Goal: Contribute content: Contribute content

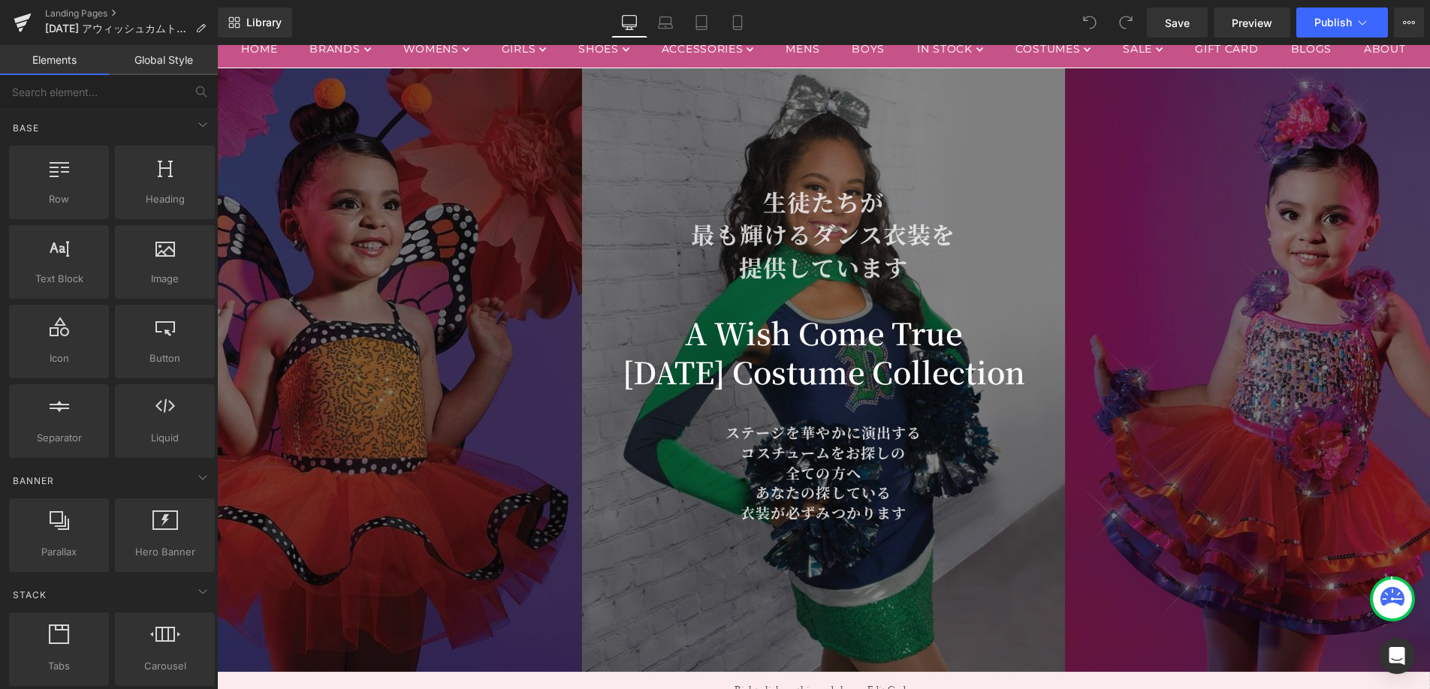
scroll to position [258, 0]
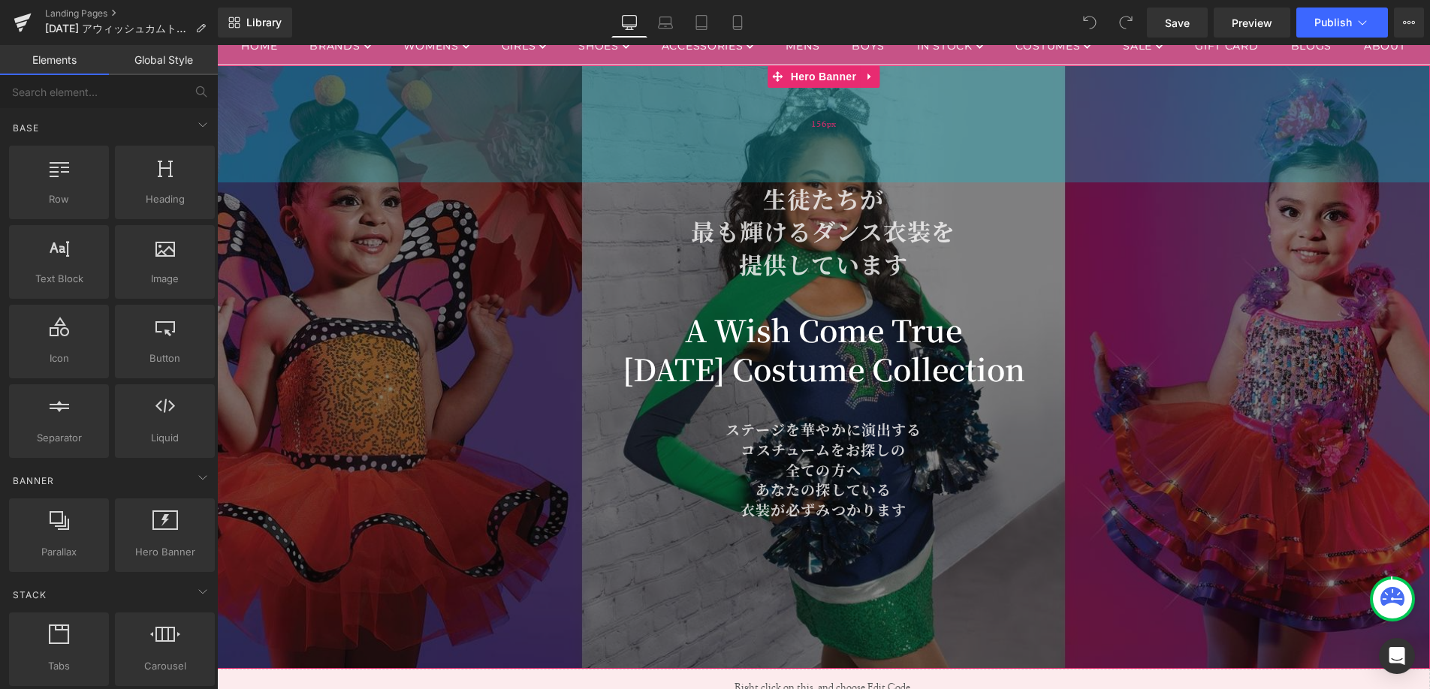
click at [560, 183] on div "156px" at bounding box center [823, 123] width 1213 height 117
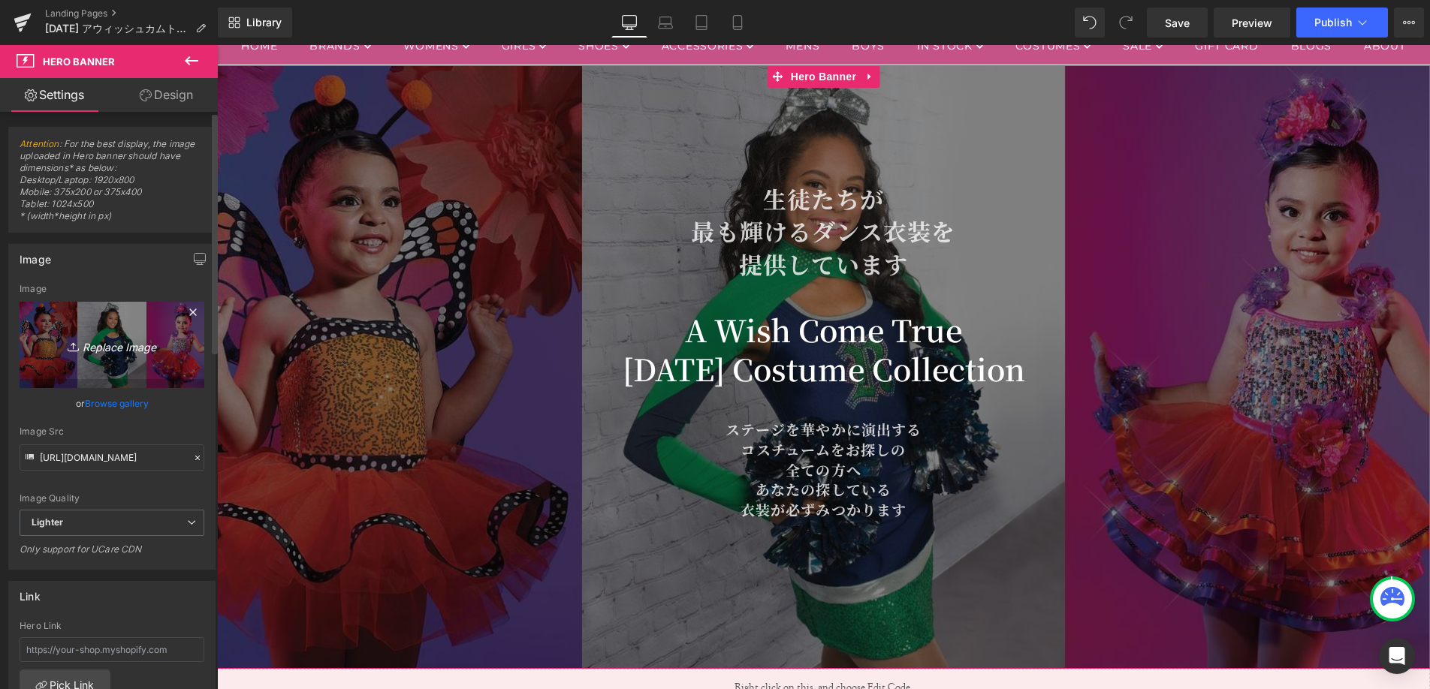
click at [117, 341] on icon "Replace Image" at bounding box center [112, 345] width 120 height 19
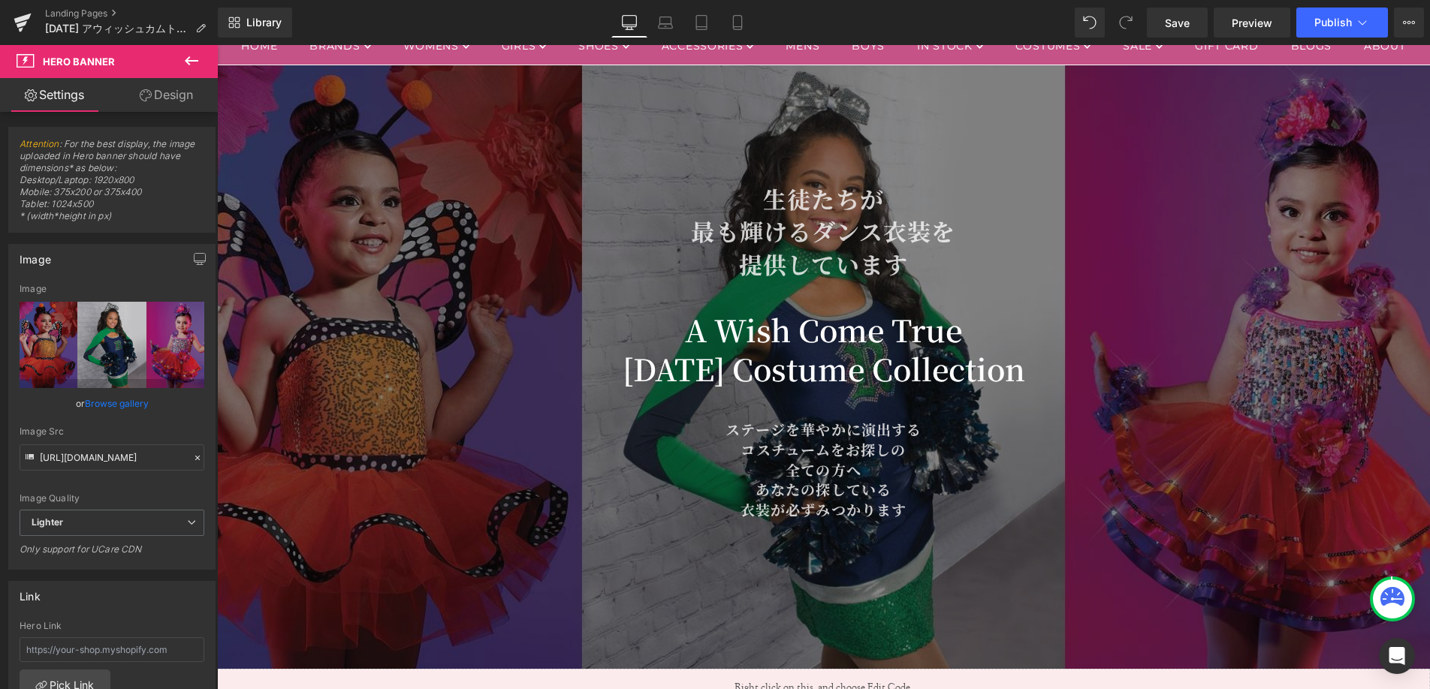
type input "C:\fakepath\082025_awct.jpg"
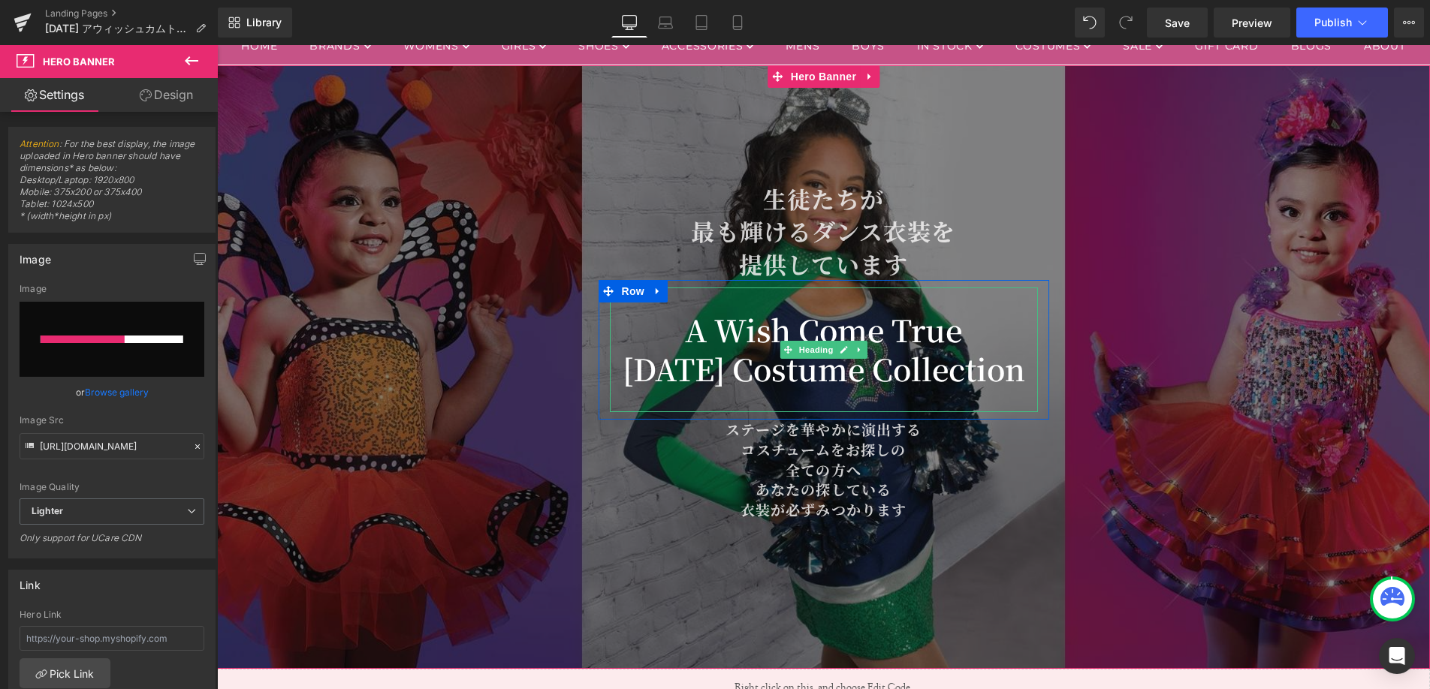
click at [700, 388] on h2 "2025 Costume Collection" at bounding box center [824, 368] width 428 height 39
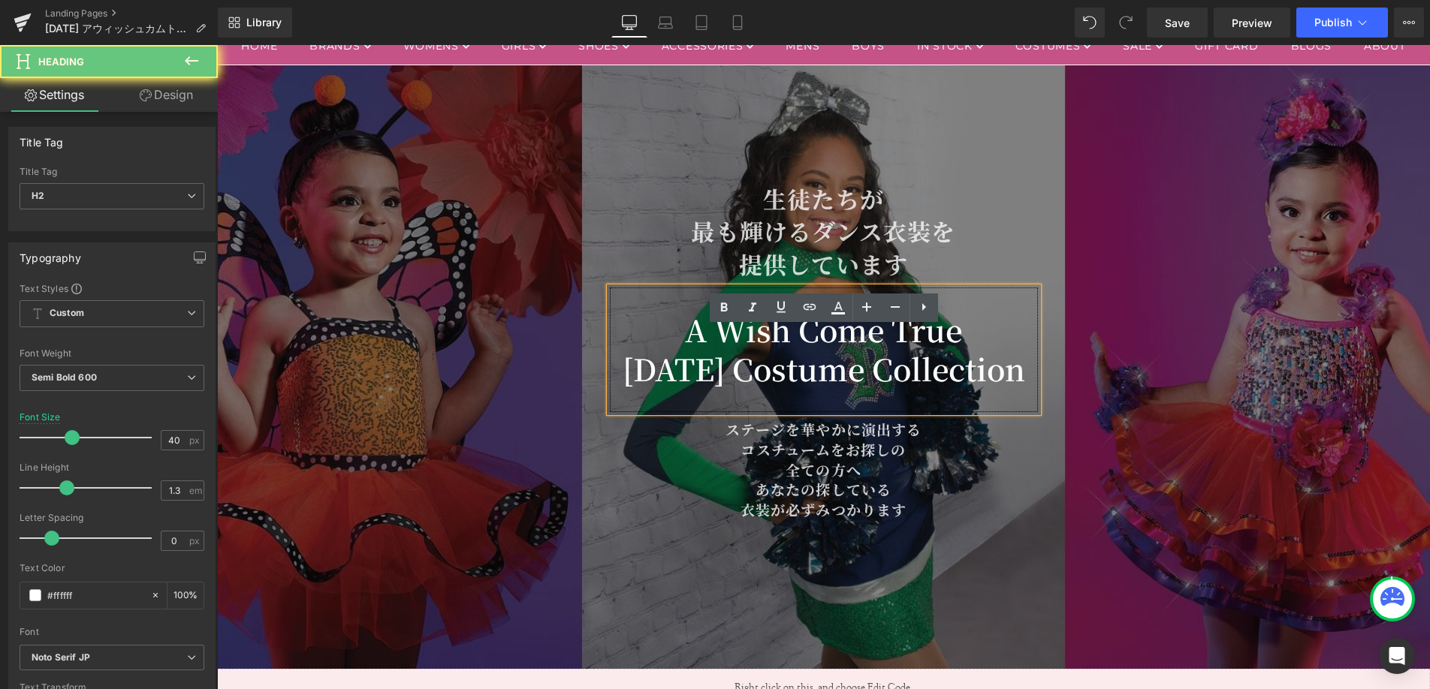
click at [709, 388] on h2 "2025 Costume Collection" at bounding box center [824, 368] width 428 height 39
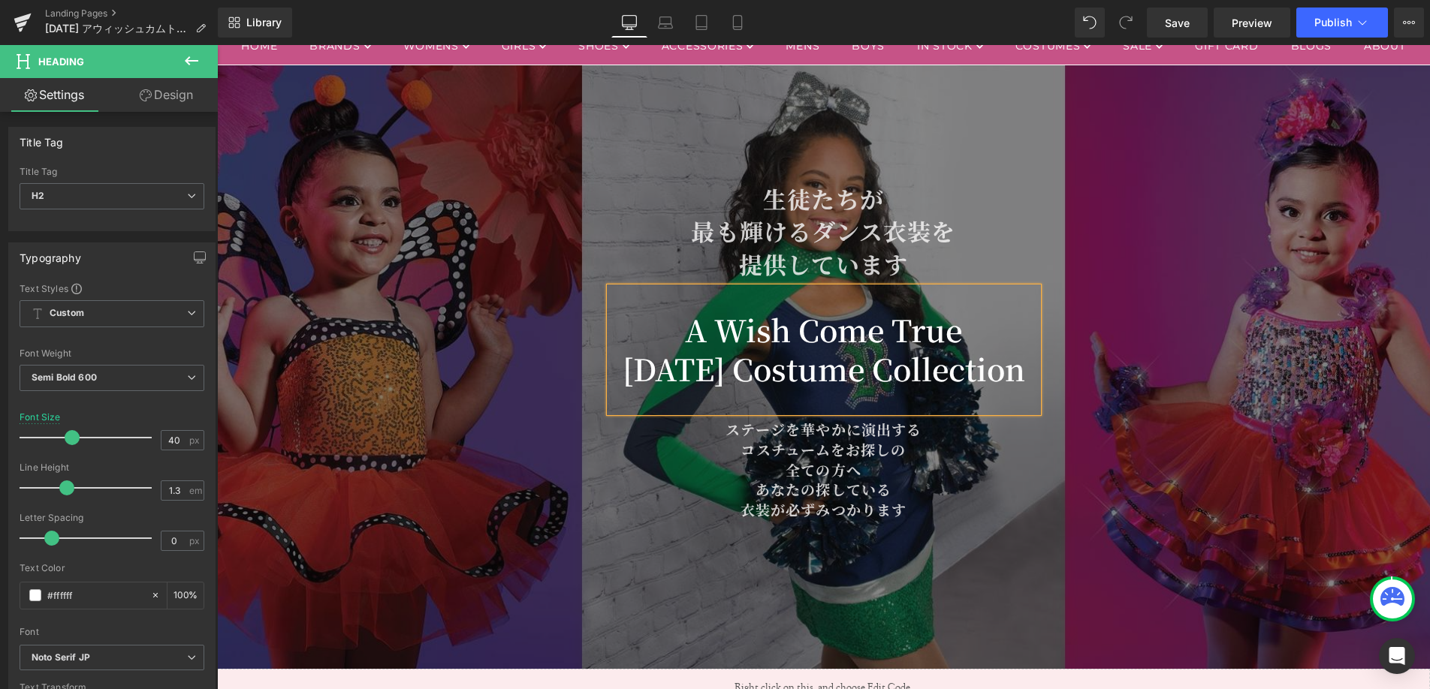
click at [449, 358] on span "生徒たちが 最も輝けるダンス 衣装を 提供しています Heading A Wish Come True 2026 Costume Collection Hea…" at bounding box center [823, 360] width 1213 height 354
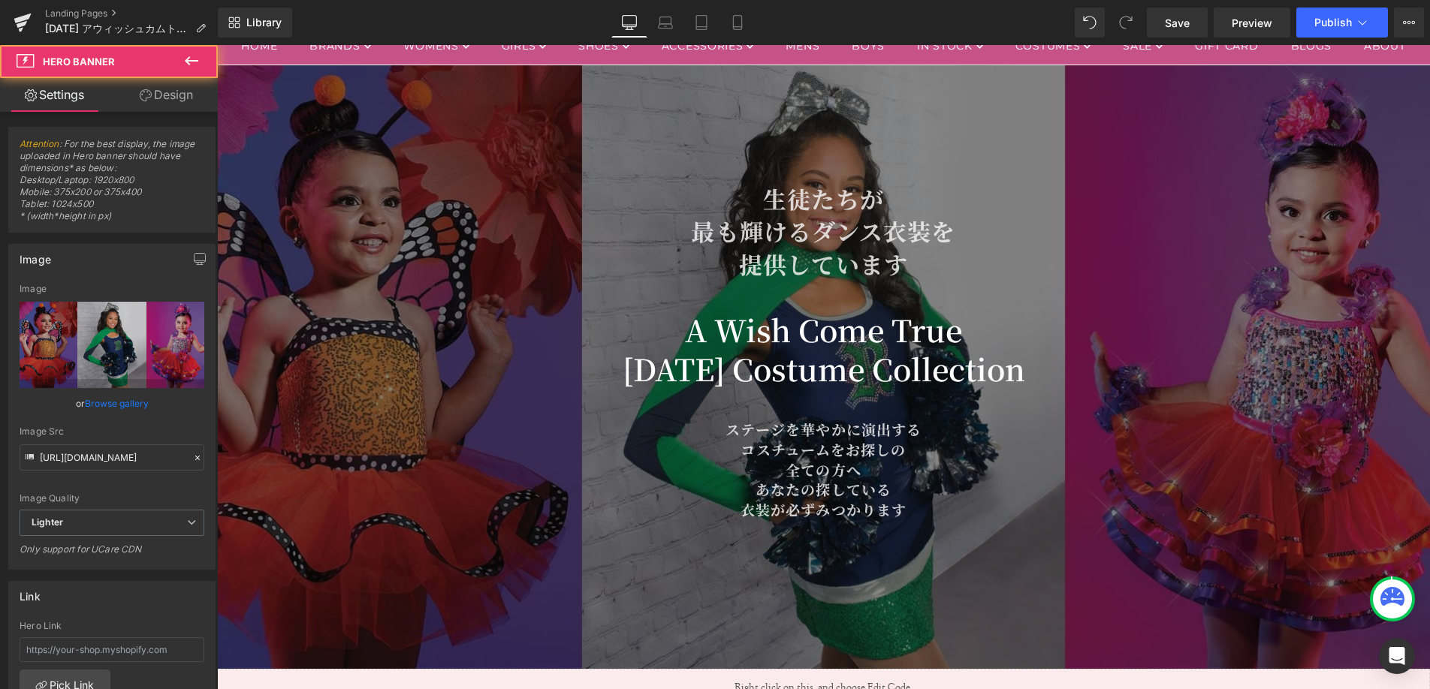
click at [449, 358] on span "生徒たちが 最も輝けるダンス 衣装を 提供しています Heading A Wish Come True 2026 Costume Collection Hea…" at bounding box center [823, 360] width 1213 height 354
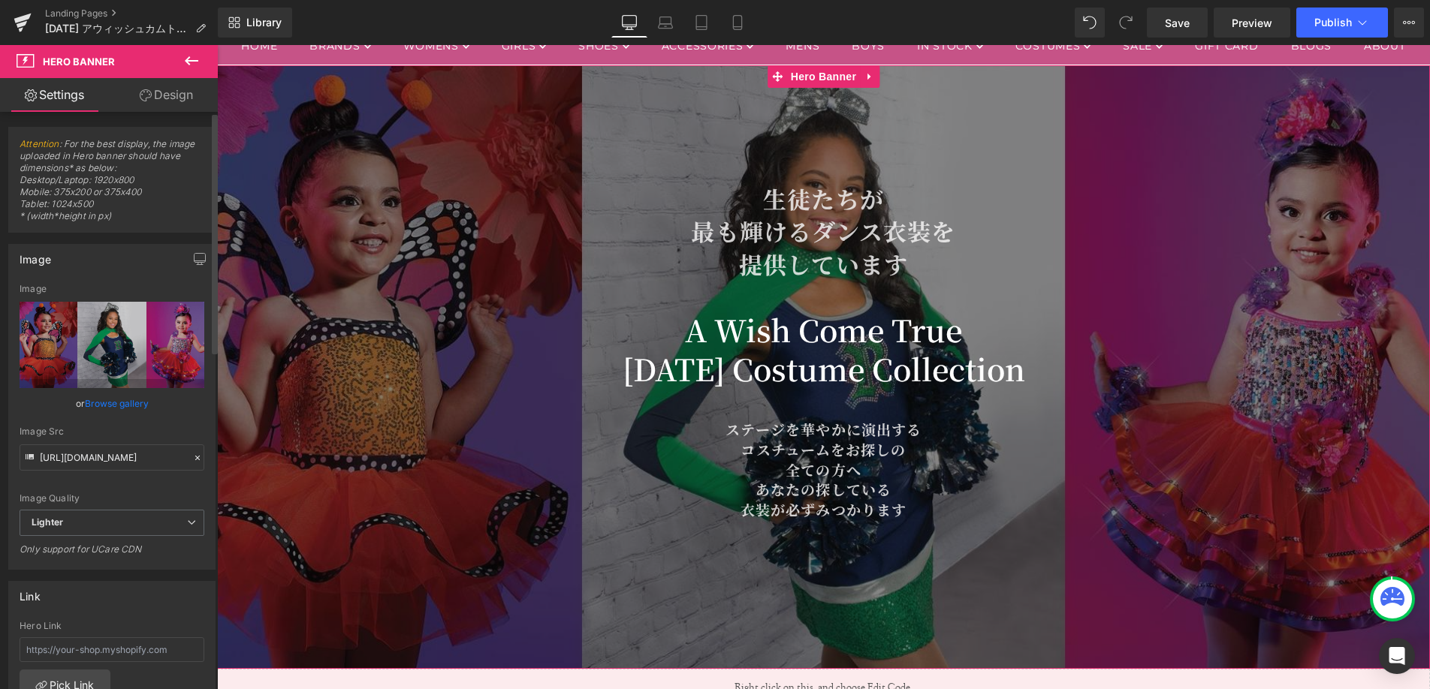
click at [101, 403] on link "Browse gallery" at bounding box center [117, 404] width 64 height 26
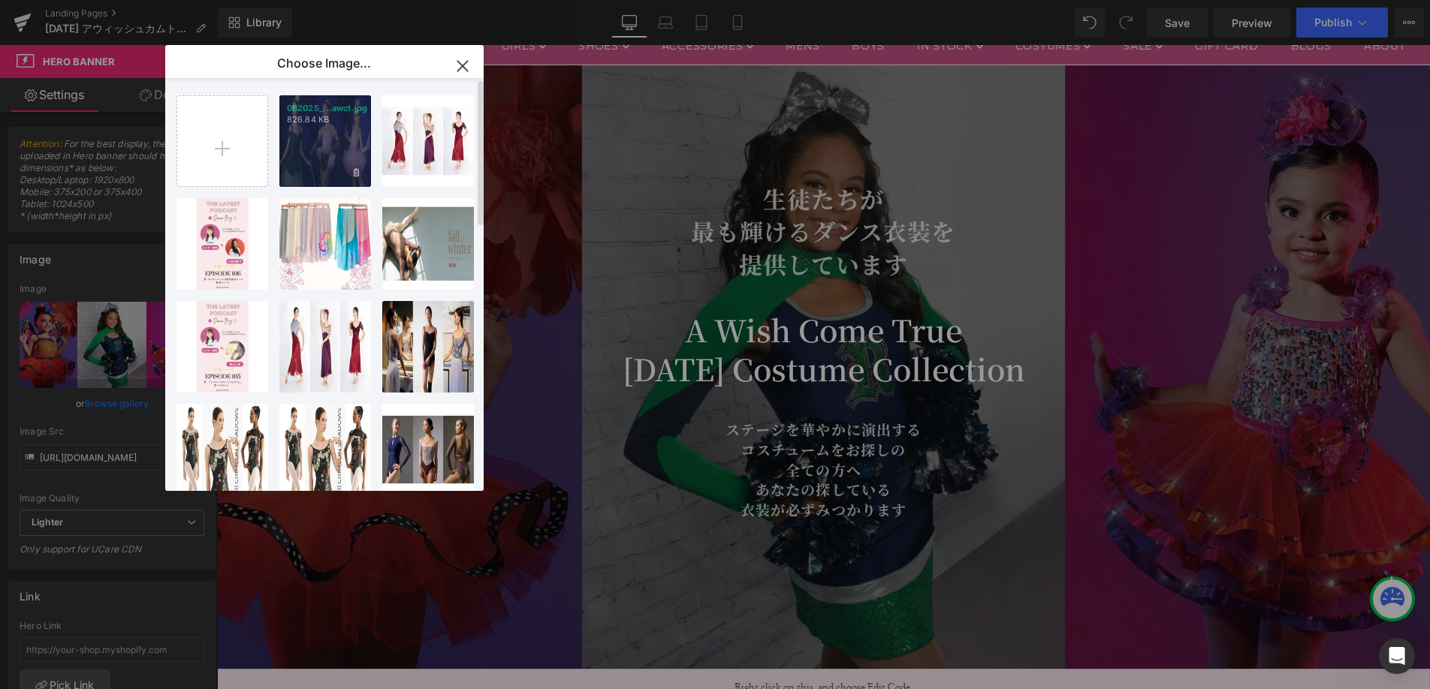
click at [339, 152] on div "082025_...awct.jpg 826.84 KB" at bounding box center [325, 141] width 92 height 92
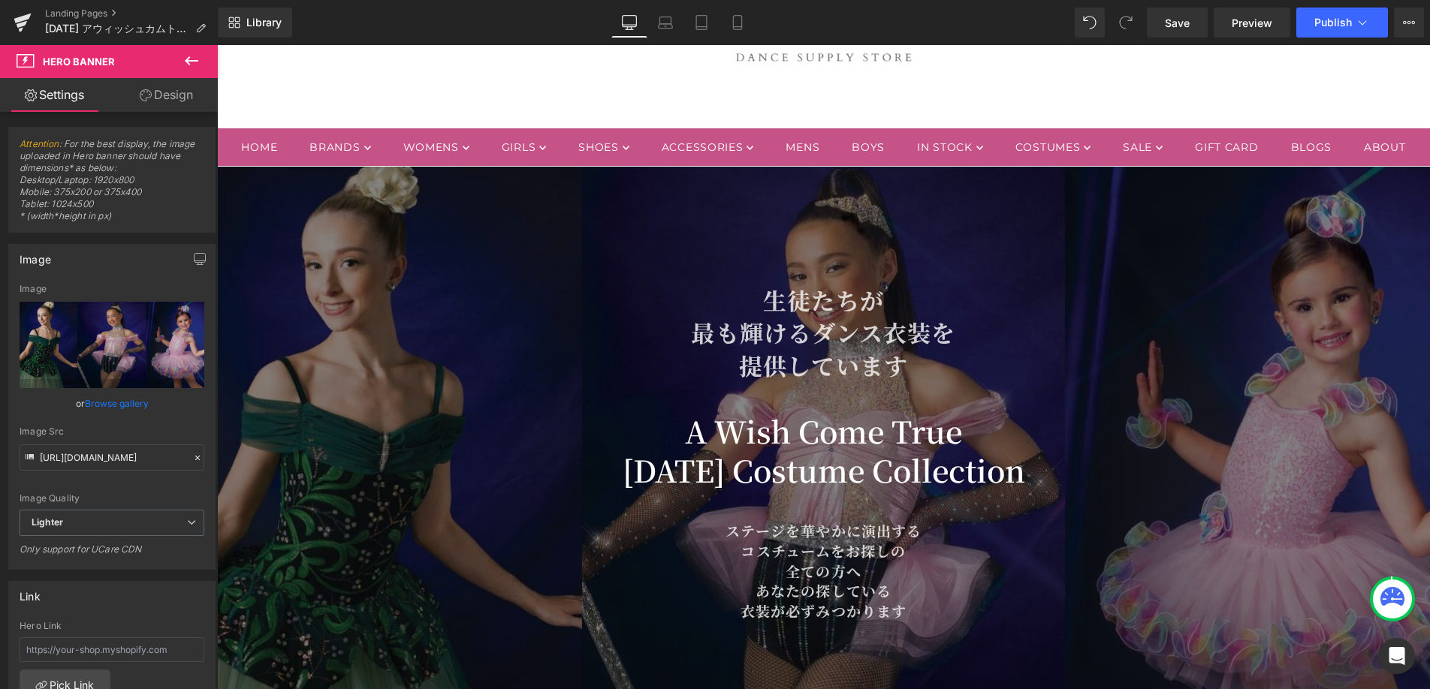
scroll to position [183, 0]
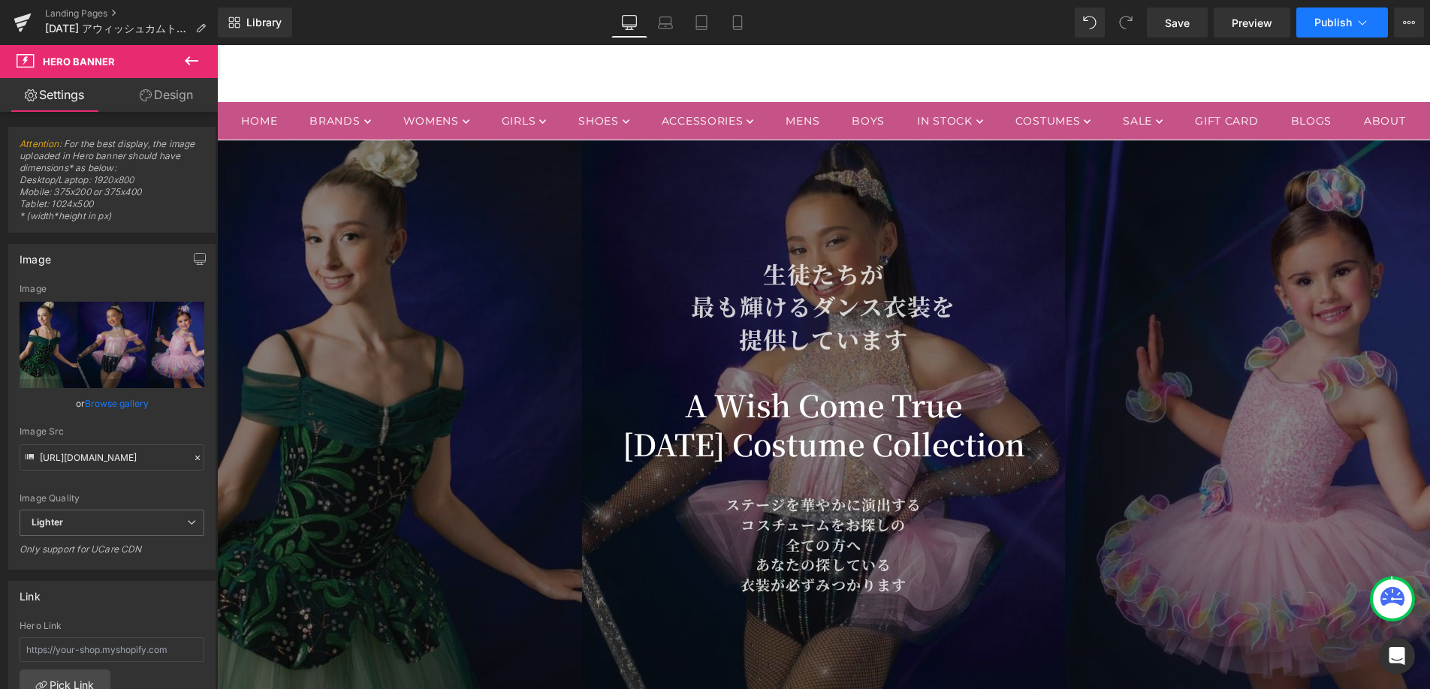
click at [1350, 26] on span "Publish" at bounding box center [1333, 23] width 38 height 12
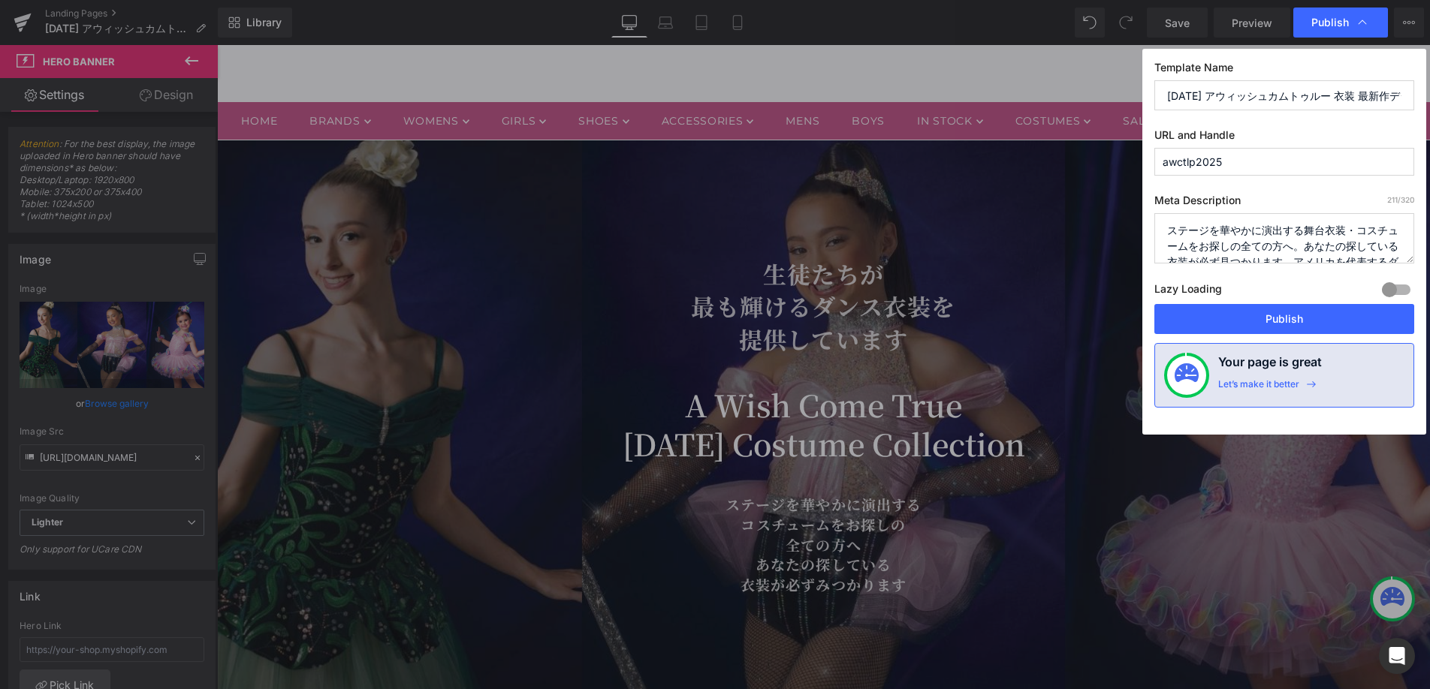
click at [1223, 164] on input "awctlp2025" at bounding box center [1284, 162] width 260 height 28
drag, startPoint x: 1196, startPoint y: 164, endPoint x: 1148, endPoint y: 162, distance: 48.8
click at [1148, 162] on div "Template Name 2025 アウィッシュカムトゥルー 衣装 最新作デジタルカタログご請求 URL and Handle awctlp Meta De…" at bounding box center [1284, 242] width 284 height 386
type input "awctlp"
click at [1281, 326] on button "Publish" at bounding box center [1284, 319] width 260 height 30
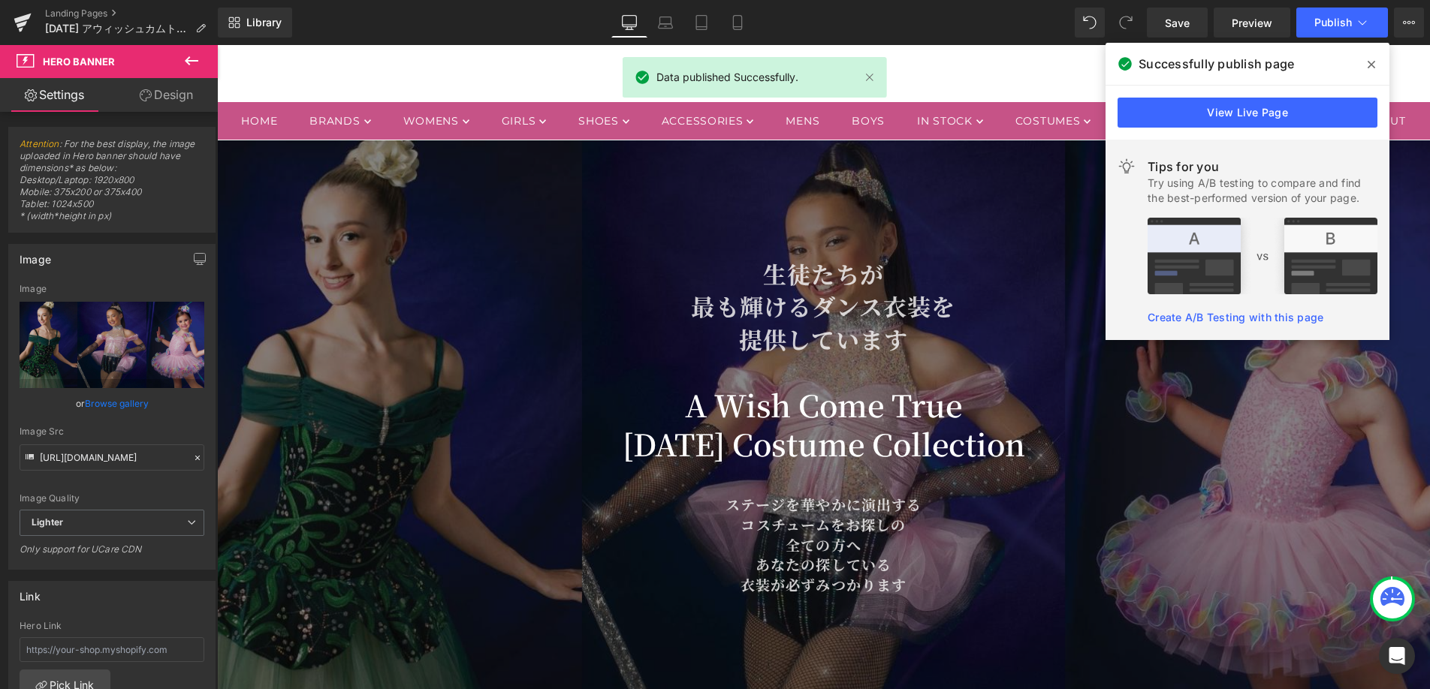
drag, startPoint x: 1380, startPoint y: 65, endPoint x: 1159, endPoint y: 7, distance: 228.3
click at [1380, 65] on span at bounding box center [1371, 65] width 24 height 24
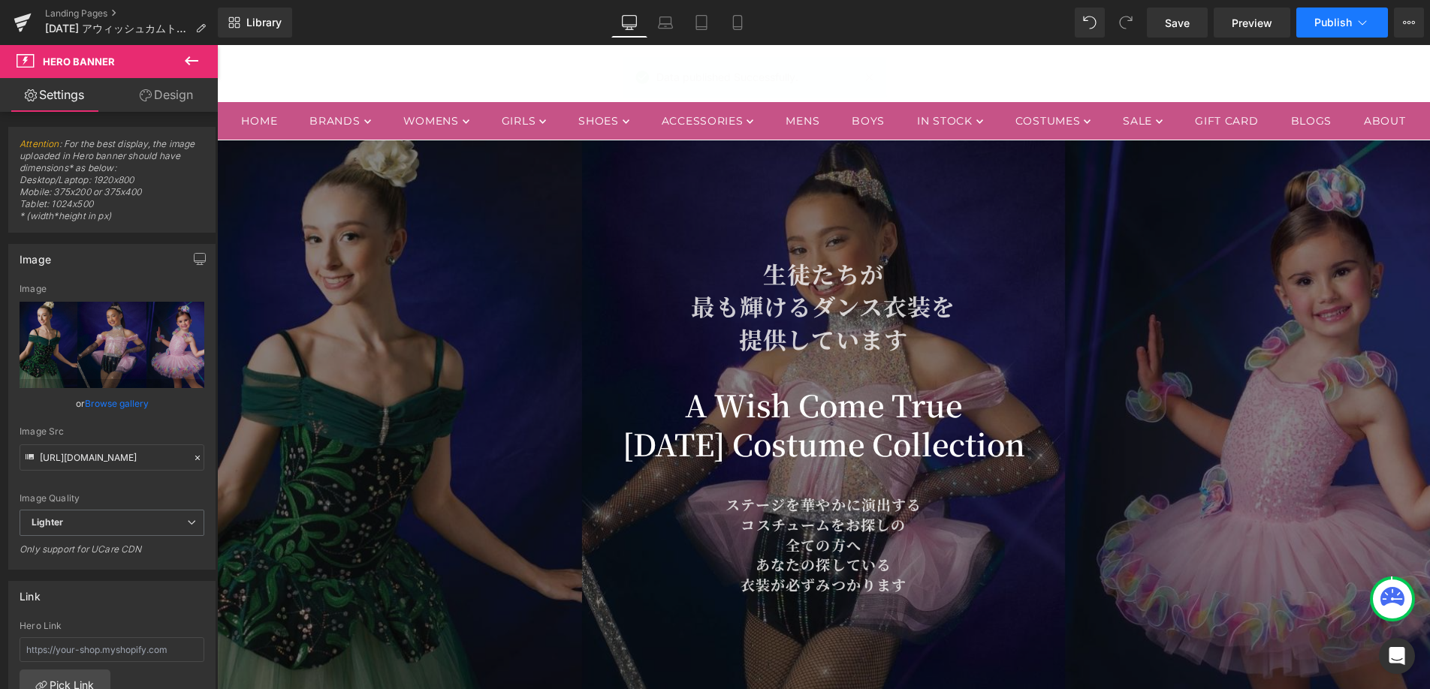
click at [1364, 26] on icon at bounding box center [1362, 22] width 15 height 15
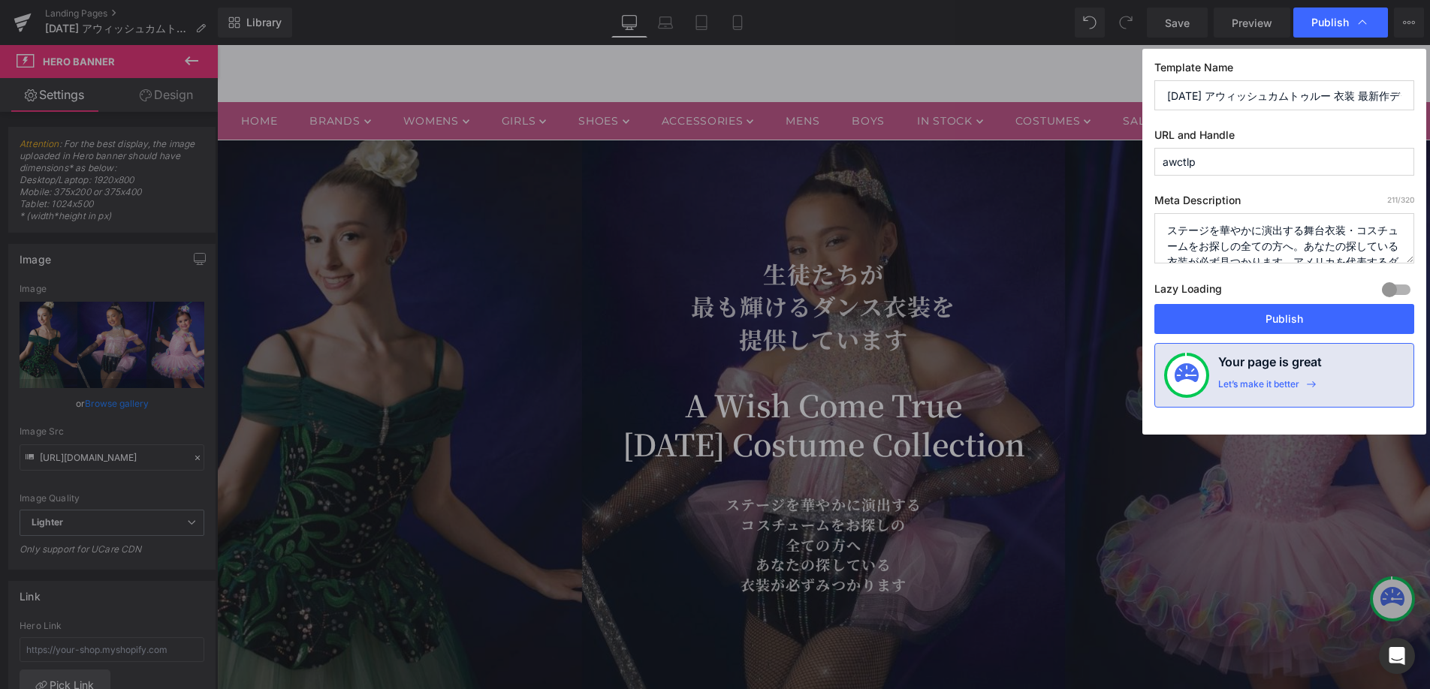
drag, startPoint x: 1315, startPoint y: 322, endPoint x: 1206, endPoint y: 98, distance: 248.9
click at [1217, 110] on div "Template Name 2025 アウィッシュカムトゥルー 衣装 最新作デジタルカタログご請求 URL and Handle awctlp Meta De…" at bounding box center [1284, 242] width 284 height 386
click at [1192, 92] on input "2025 アウィッシュカムトゥルー 衣装 最新作デジタルカタログご請求" at bounding box center [1284, 95] width 260 height 30
type input "2026 アウィッシュカムトゥルー 衣装 最新作デジタルカタログご請求"
click at [1254, 325] on button "Publish" at bounding box center [1284, 319] width 260 height 30
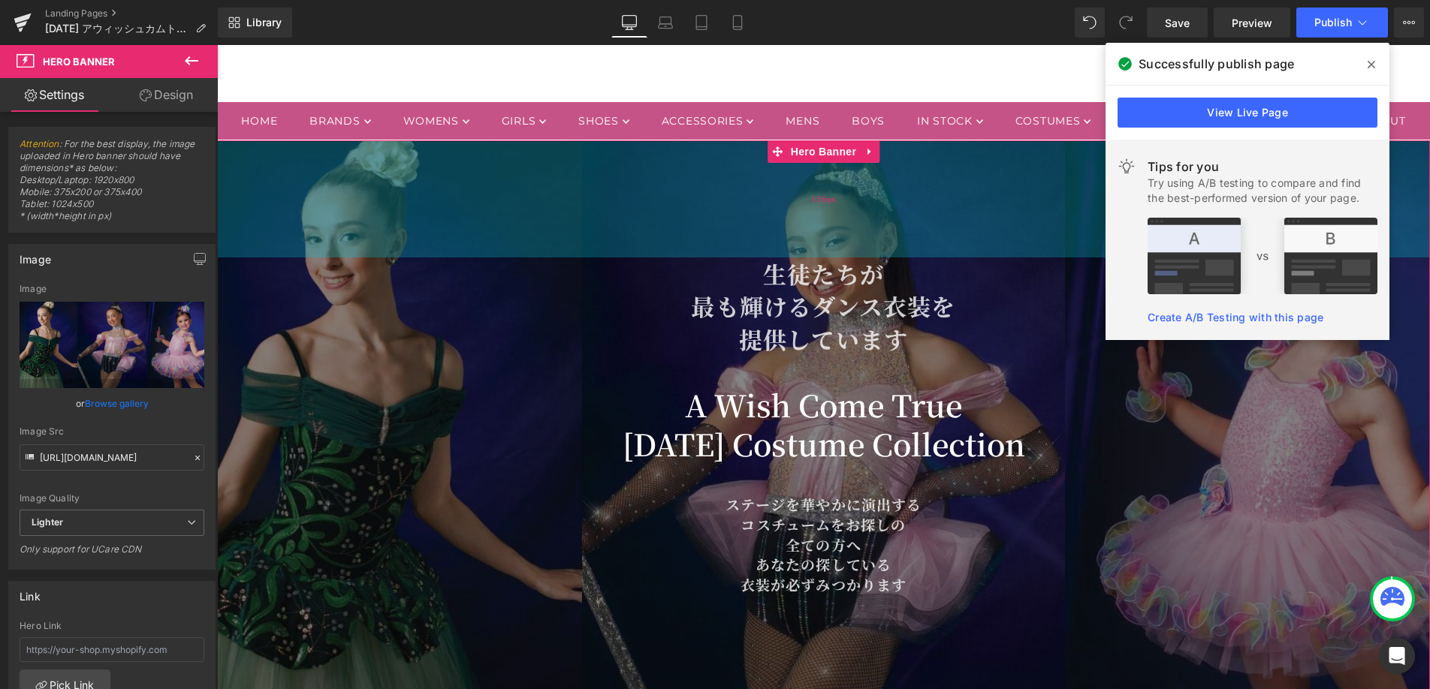
click at [1002, 258] on div "156px" at bounding box center [823, 198] width 1213 height 117
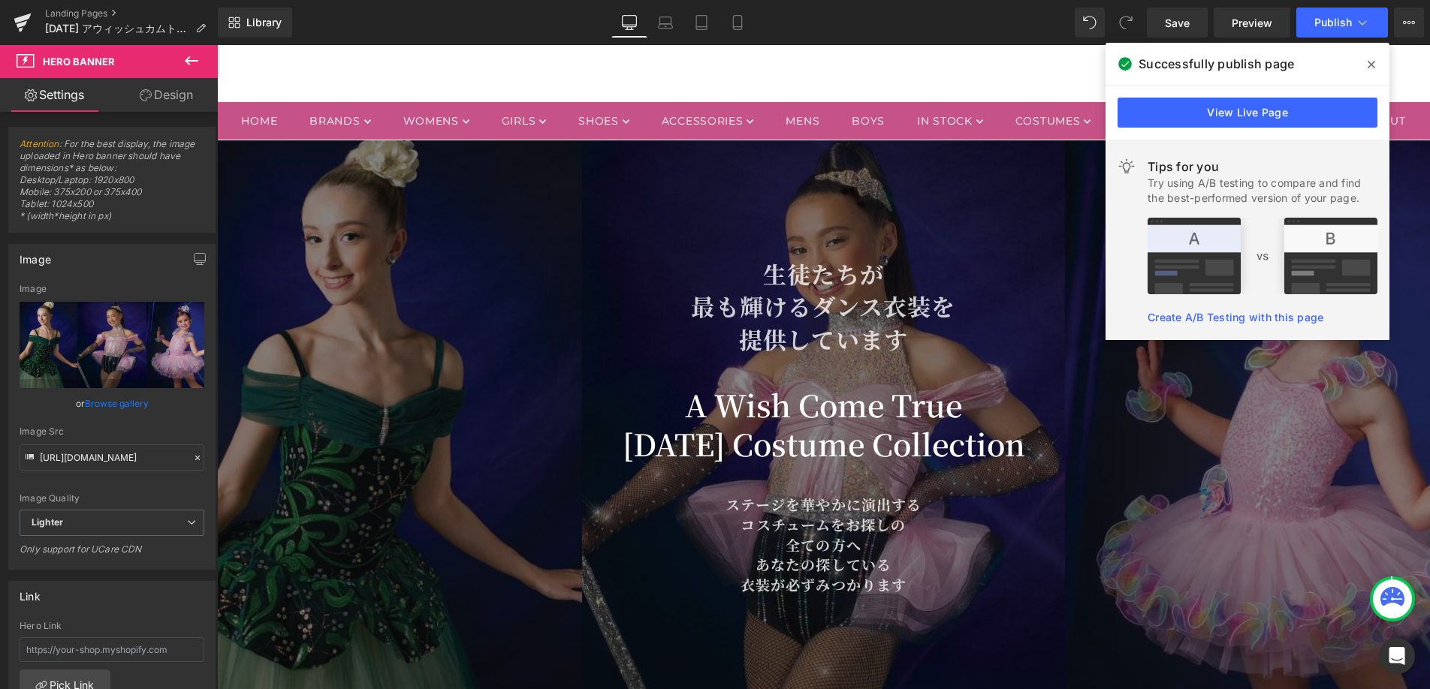
drag, startPoint x: 1369, startPoint y: 63, endPoint x: 1142, endPoint y: 43, distance: 227.7
click at [1369, 63] on icon at bounding box center [1372, 65] width 8 height 8
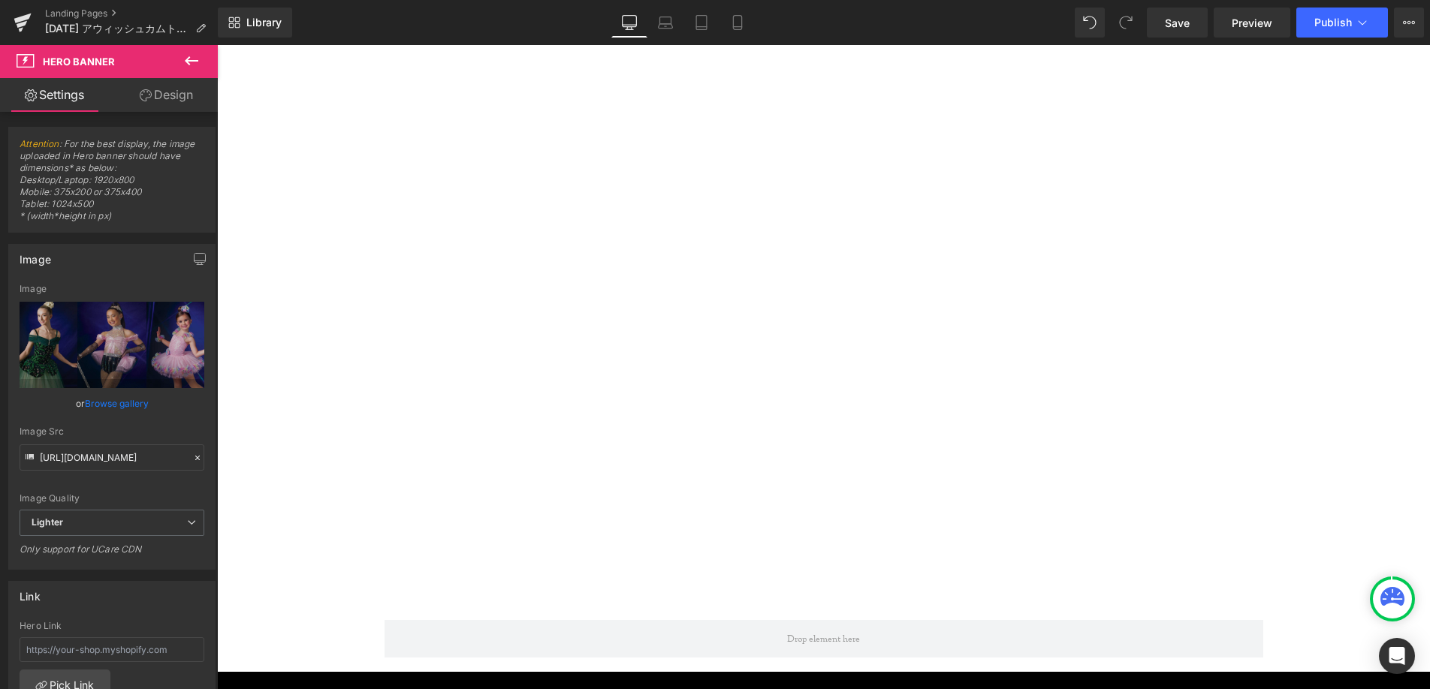
scroll to position [6389, 0]
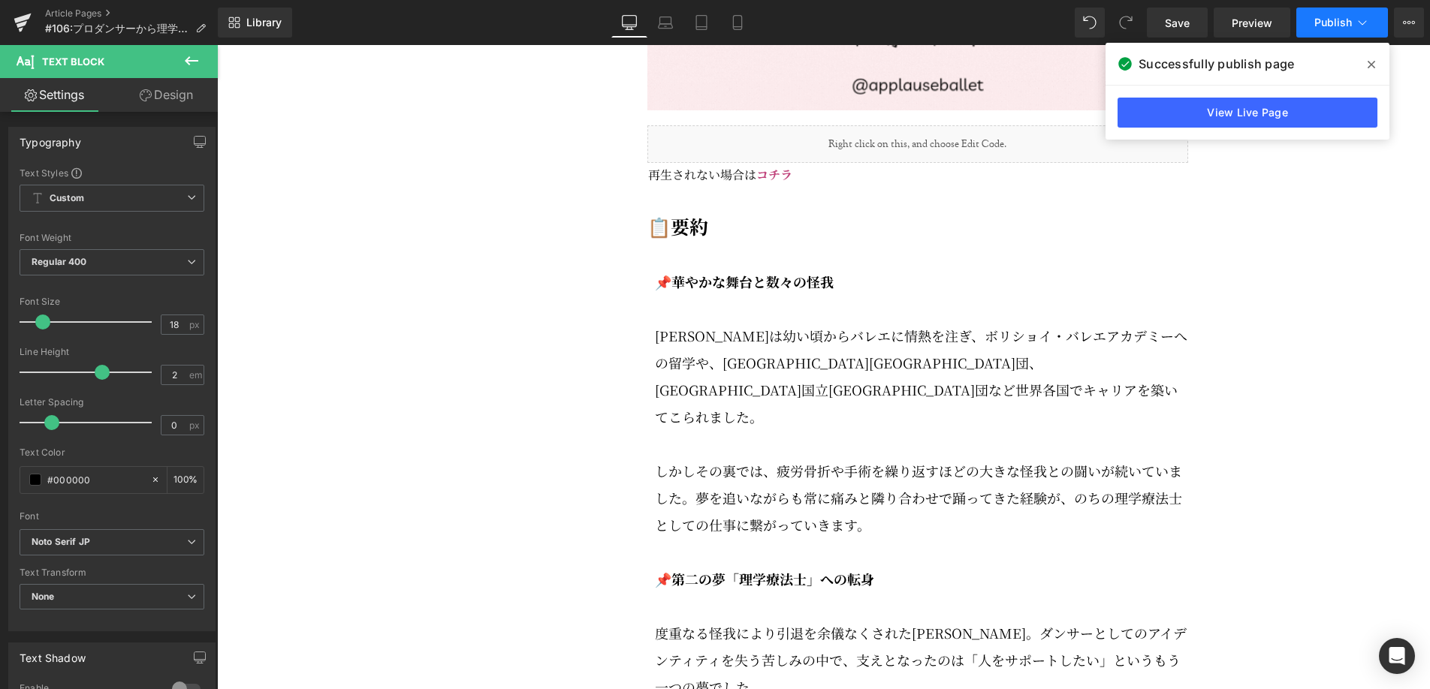
click at [1331, 28] on span "Publish" at bounding box center [1333, 23] width 38 height 12
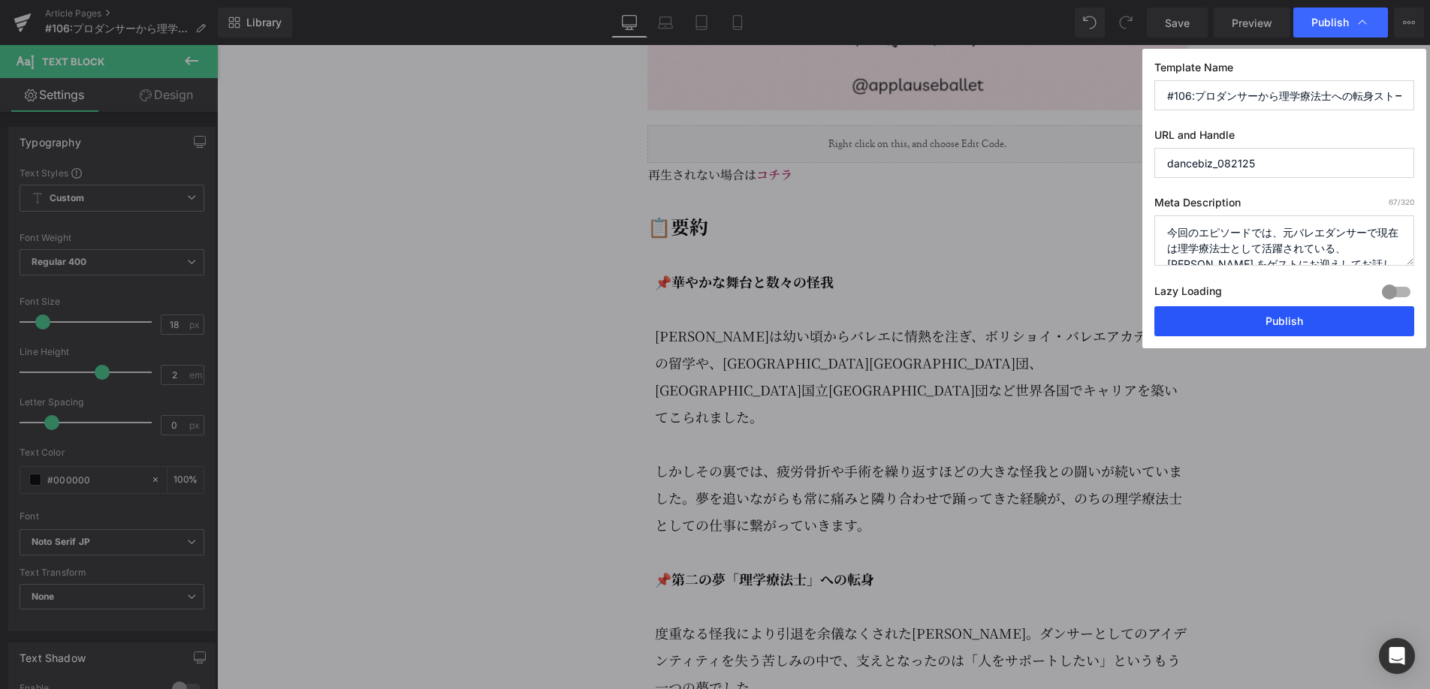
click at [1245, 318] on button "Publish" at bounding box center [1284, 321] width 260 height 30
